Goal: Task Accomplishment & Management: Use online tool/utility

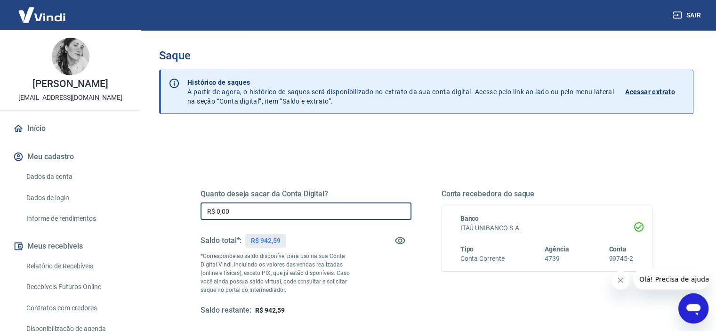
click at [232, 212] on input "R$ 0,00" at bounding box center [306, 210] width 211 height 17
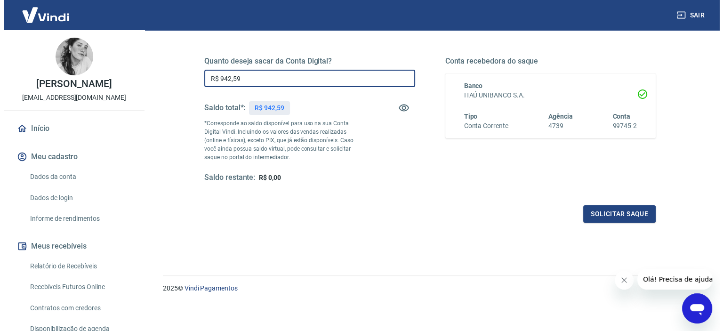
scroll to position [134, 0]
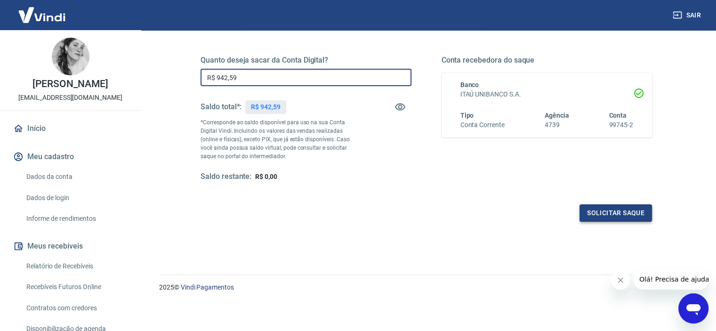
type input "R$ 942,59"
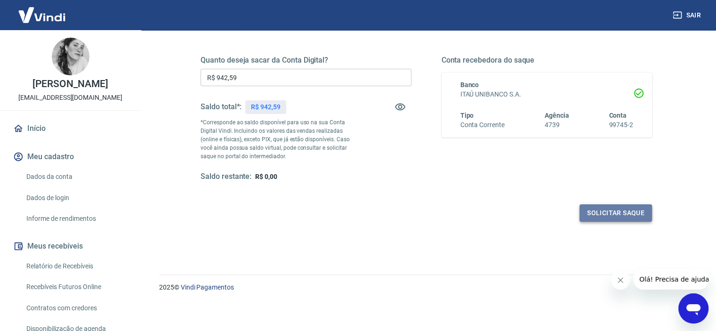
click at [614, 210] on button "Solicitar saque" at bounding box center [616, 212] width 73 height 17
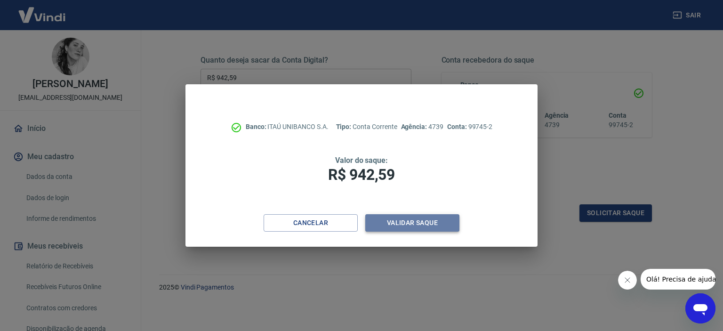
click at [396, 224] on button "Validar saque" at bounding box center [412, 222] width 94 height 17
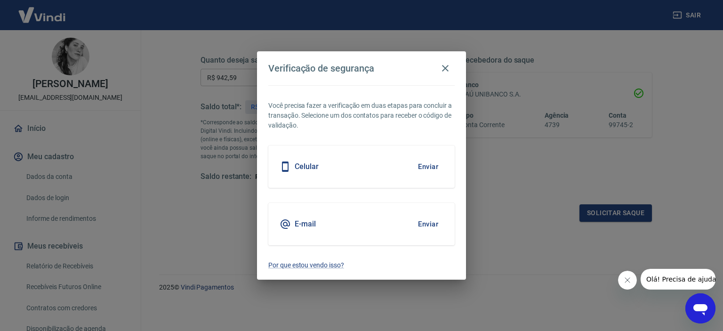
click at [433, 227] on button "Enviar" at bounding box center [428, 224] width 31 height 20
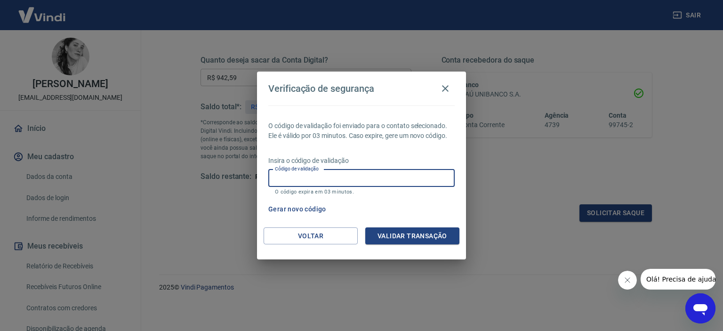
click at [302, 173] on div "Código de validação Código de validação O código expira em 03 minutos." at bounding box center [361, 182] width 186 height 25
click at [300, 176] on input "Código de validação" at bounding box center [361, 178] width 186 height 17
paste input "828926"
type input "828926"
click at [391, 236] on button "Validar transação" at bounding box center [412, 235] width 94 height 17
